Goal: Task Accomplishment & Management: Use online tool/utility

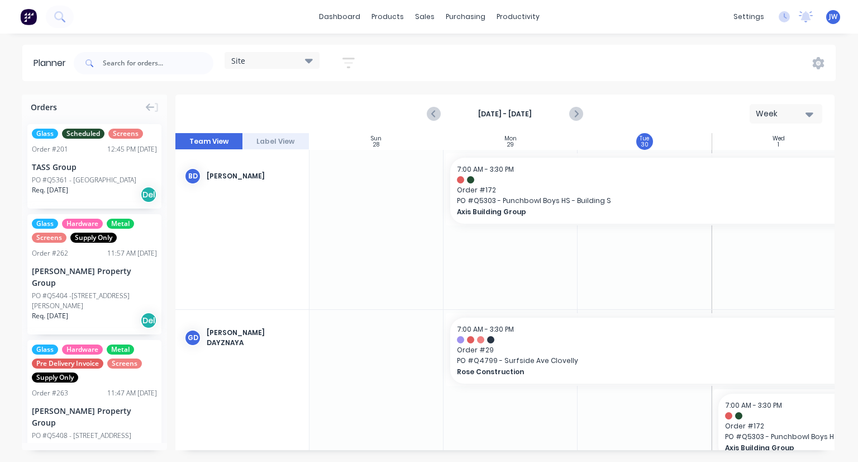
scroll to position [0, 418]
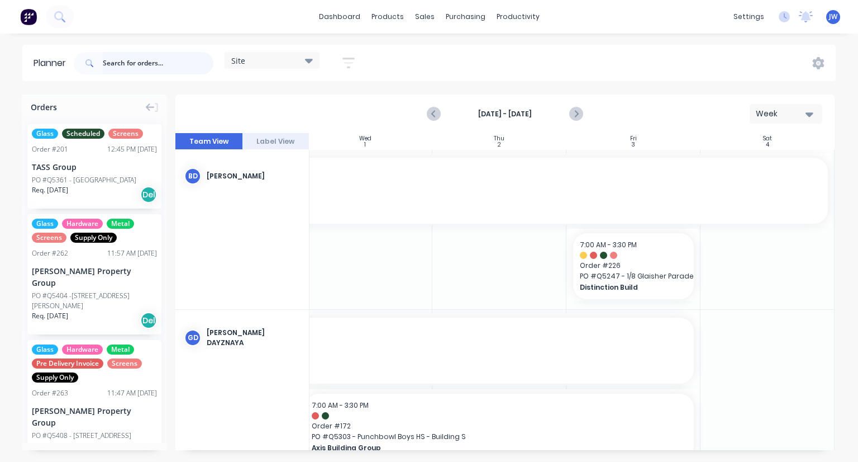
click at [150, 65] on input "text" at bounding box center [158, 63] width 111 height 22
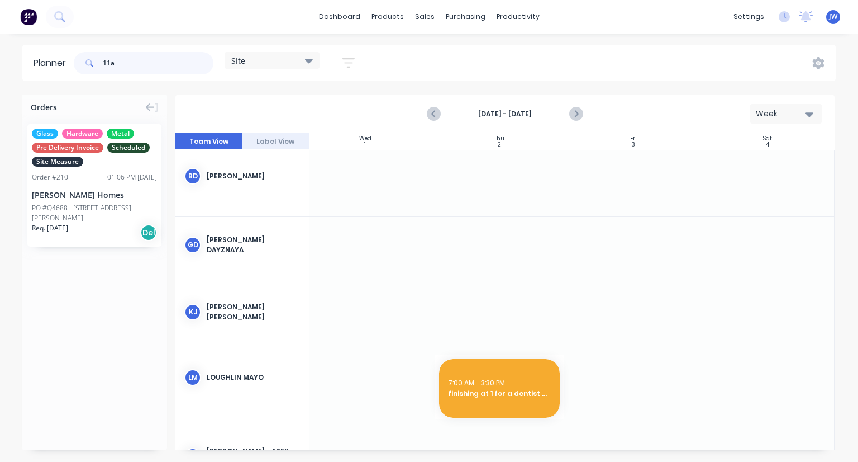
drag, startPoint x: 93, startPoint y: 68, endPoint x: 69, endPoint y: 68, distance: 24.0
click at [69, 68] on header "Planner 11a Site Save new view None (Default) edit Factory edit Office edit Sit…" at bounding box center [429, 63] width 814 height 36
drag, startPoint x: 118, startPoint y: 59, endPoint x: 67, endPoint y: 61, distance: 51.4
click at [67, 61] on header "Planner 11a Site Save new view None (Default) edit Factory edit Office edit Sit…" at bounding box center [429, 63] width 814 height 36
drag, startPoint x: 119, startPoint y: 59, endPoint x: 87, endPoint y: 60, distance: 32.4
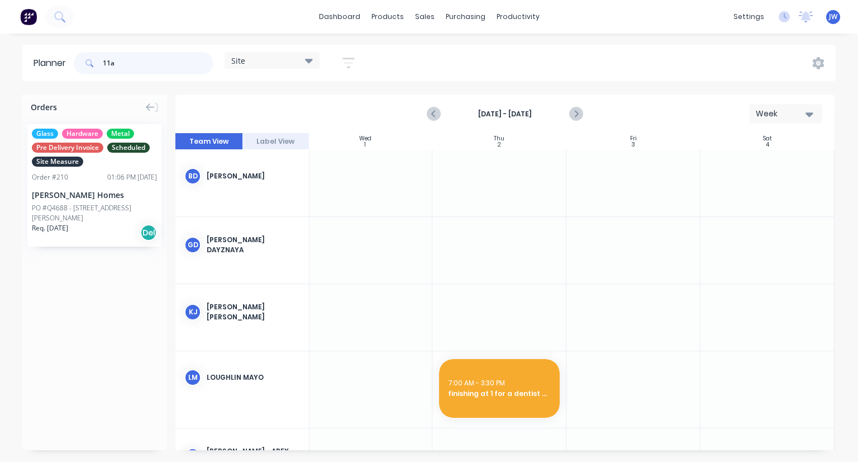
click at [87, 60] on div "11a" at bounding box center [144, 63] width 140 height 22
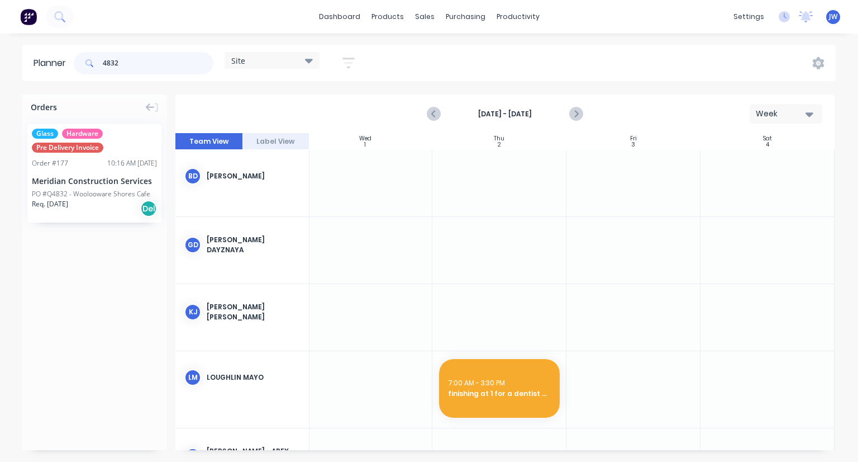
type input "4832"
click at [106, 198] on div "PO #Q4832 - Woolooware Shores Cafe" at bounding box center [91, 194] width 118 height 10
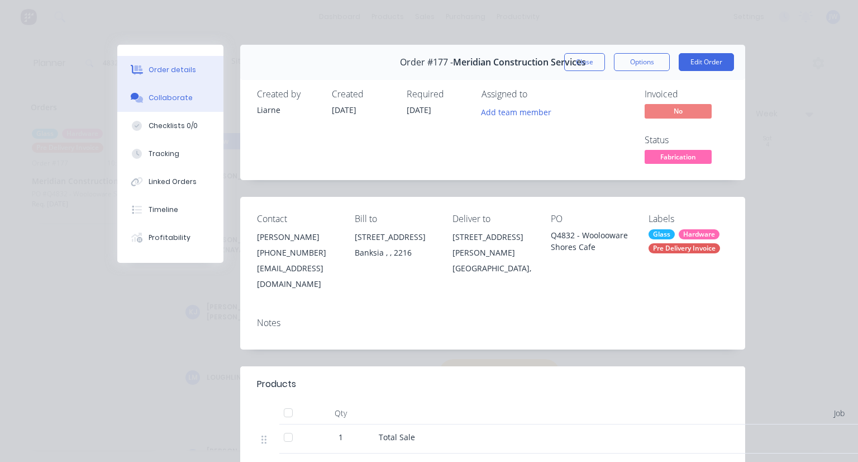
click at [168, 101] on div "Collaborate" at bounding box center [171, 98] width 44 height 10
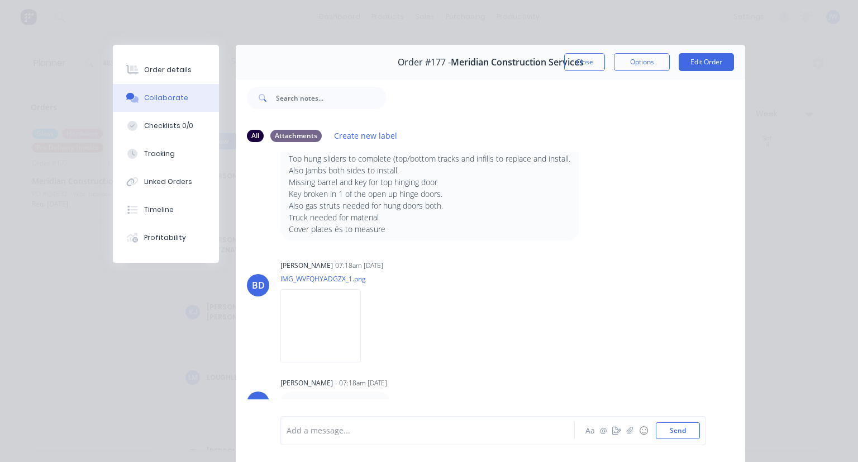
scroll to position [50, 0]
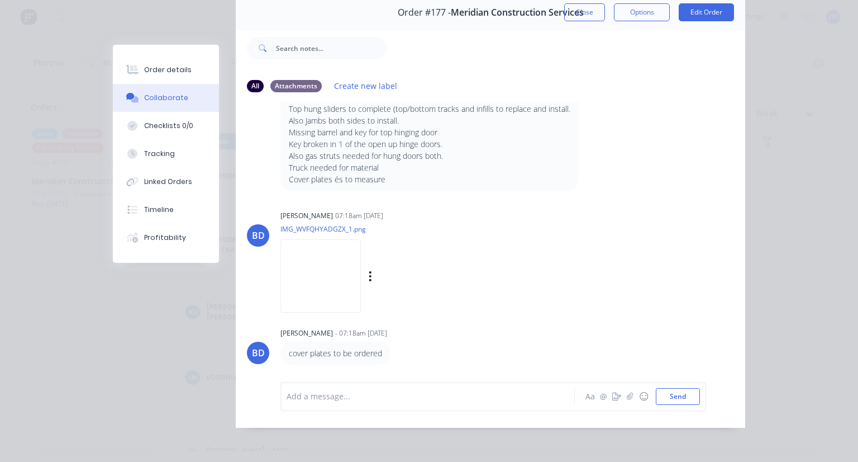
click at [325, 267] on img at bounding box center [321, 275] width 80 height 73
click at [577, 15] on button "Close" at bounding box center [584, 12] width 41 height 18
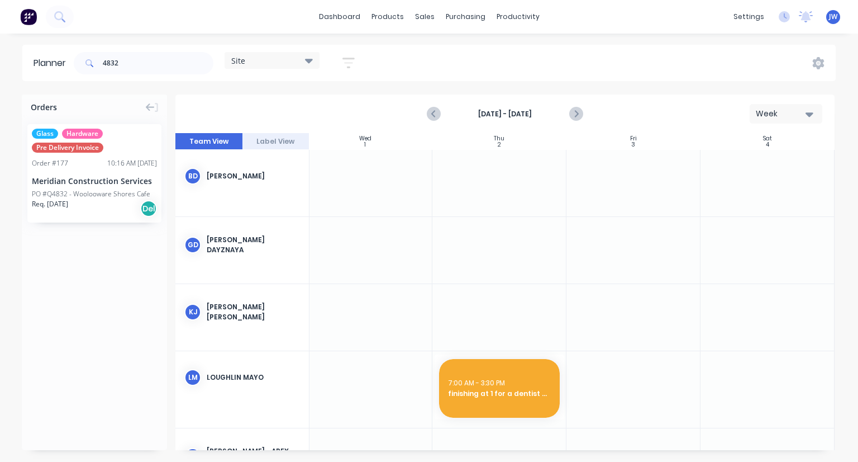
click at [127, 182] on div "Meridian Construction Services" at bounding box center [94, 181] width 125 height 12
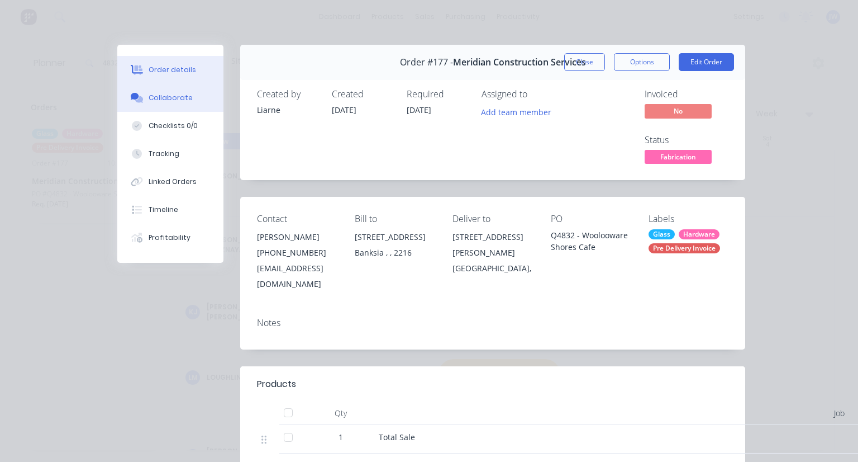
click at [155, 101] on div "Collaborate" at bounding box center [171, 98] width 44 height 10
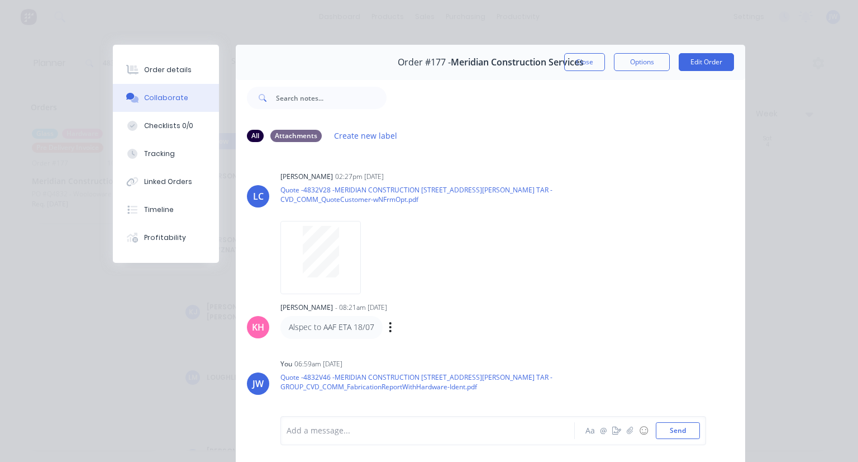
scroll to position [640, 0]
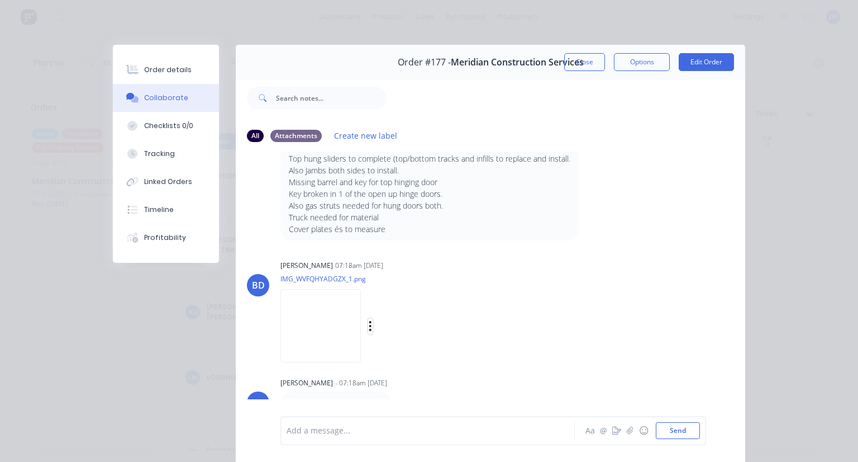
click at [369, 325] on icon "button" at bounding box center [370, 326] width 2 height 10
click at [435, 359] on button "Download" at bounding box center [444, 355] width 126 height 25
drag, startPoint x: 676, startPoint y: 0, endPoint x: 765, endPoint y: 31, distance: 93.7
click at [765, 31] on div "Order details Collaborate Checklists 0/0 Tracking Linked Orders Timeline Profit…" at bounding box center [429, 231] width 858 height 462
